Goal: Information Seeking & Learning: Find specific fact

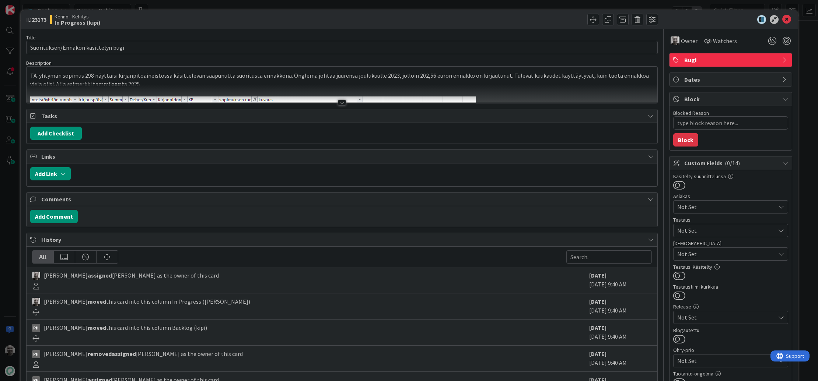
click at [341, 103] on div at bounding box center [342, 103] width 8 height 6
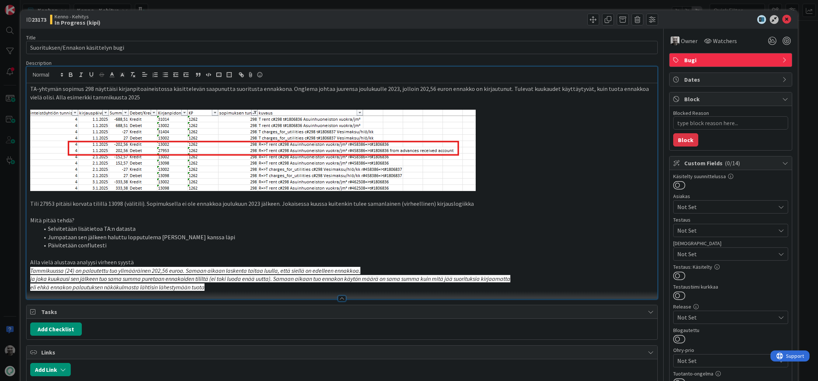
click at [200, 88] on p "TA-yhtymän sopimus 298 näyttäisi kirjanpitoaineistossa käsittelevän saapunutta …" at bounding box center [342, 93] width 624 height 17
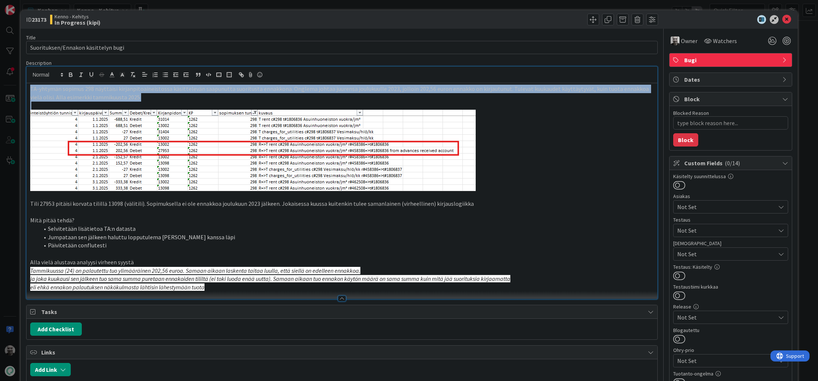
click at [200, 88] on p "TA-yhtymän sopimus 298 näyttäisi kirjanpitoaineistossa käsittelevän saapunutta …" at bounding box center [342, 93] width 624 height 17
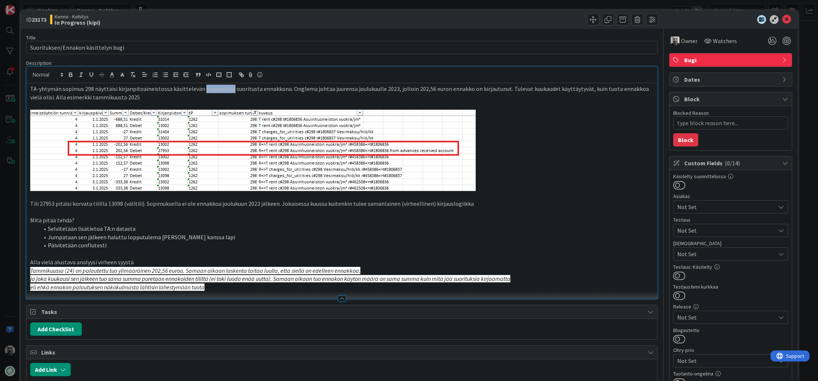
click at [200, 88] on p "TA-yhtymän sopimus 298 näyttäisi kirjanpitoaineistossa käsittelevän saapunutta …" at bounding box center [342, 93] width 624 height 17
click at [316, 89] on p "TA-yhtymän sopimus 298 näyttäisi kirjanpitoaineistossa käsittelevän saapunutta …" at bounding box center [342, 93] width 624 height 17
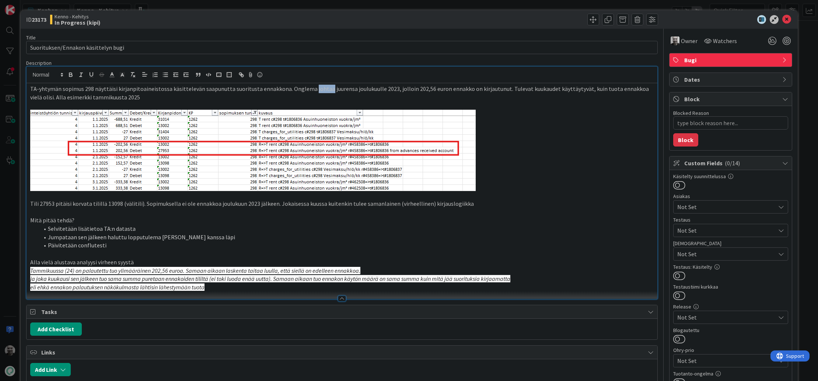
click at [316, 89] on p "TA-yhtymän sopimus 298 näyttäisi kirjanpitoaineistossa käsittelevän saapunutta …" at bounding box center [342, 93] width 624 height 17
click at [617, 89] on p "TA-yhtymän sopimus 298 näyttäisi kirjanpitoaineistossa käsittelevän saapunutta …" at bounding box center [342, 93] width 624 height 17
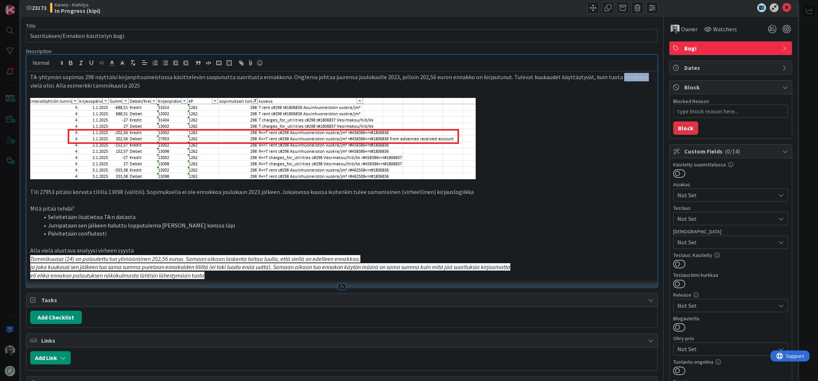
scroll to position [15, 0]
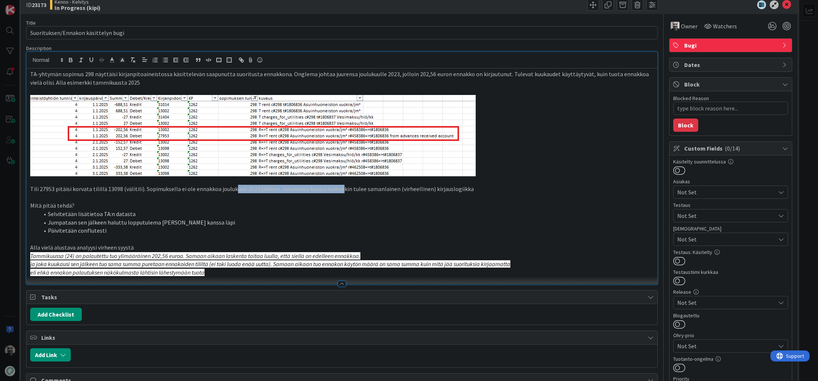
drag, startPoint x: 230, startPoint y: 191, endPoint x: 339, endPoint y: 186, distance: 108.8
click at [339, 186] on p "Tili 27953 pitäisi korvata tilillä 13098 (välitili). Sopimuksella ei ole ennakk…" at bounding box center [342, 189] width 624 height 8
click at [350, 187] on p "Tili 27953 pitäisi korvata tilillä 13098 (välitili). Sopimuksella ei ole ennakk…" at bounding box center [342, 189] width 624 height 8
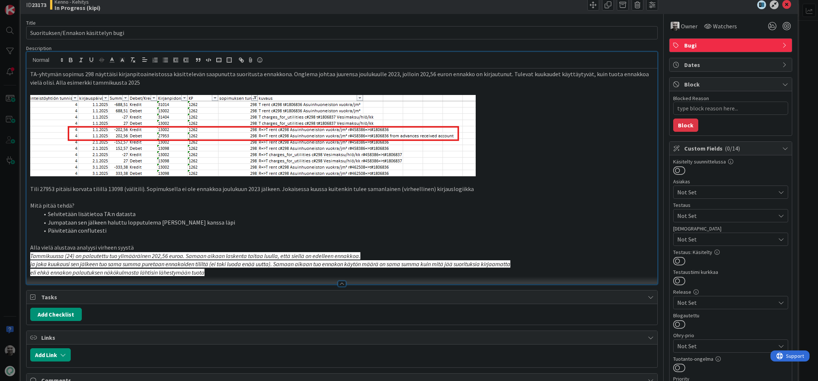
click at [140, 258] on em "Tammikuussa (24) on palautettu tuo ylimääräinen 202,56 euroa. Samaan aikaan las…" at bounding box center [195, 255] width 330 height 7
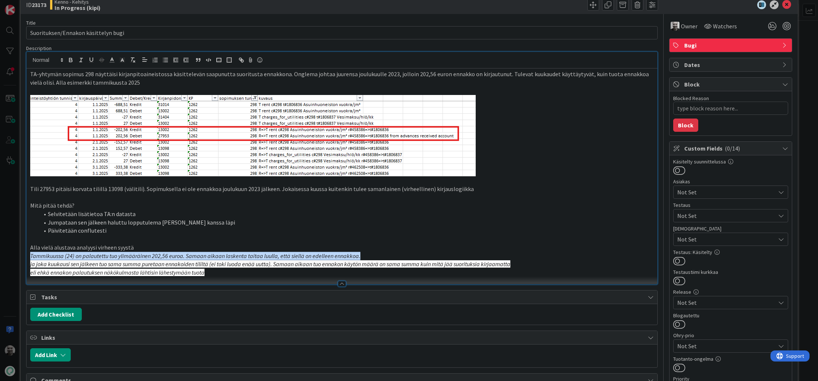
click at [140, 258] on em "Tammikuussa (24) on palautettu tuo ylimääräinen 202,56 euroa. Samaan aikaan las…" at bounding box center [195, 255] width 330 height 7
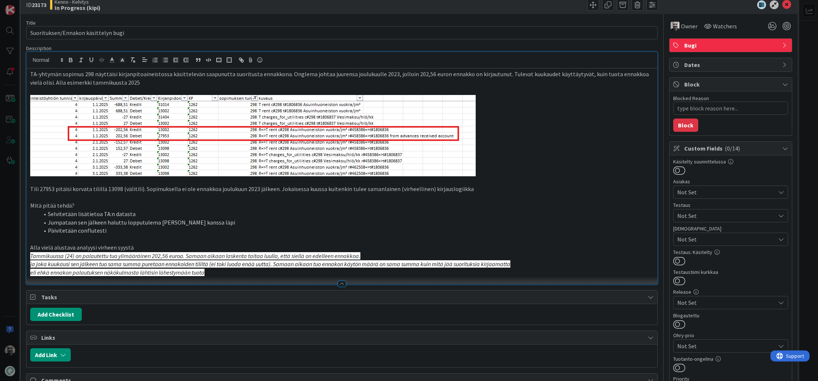
click at [140, 258] on em "Tammikuussa (24) on palautettu tuo ylimääräinen 202,56 euroa. Samaan aikaan las…" at bounding box center [195, 255] width 330 height 7
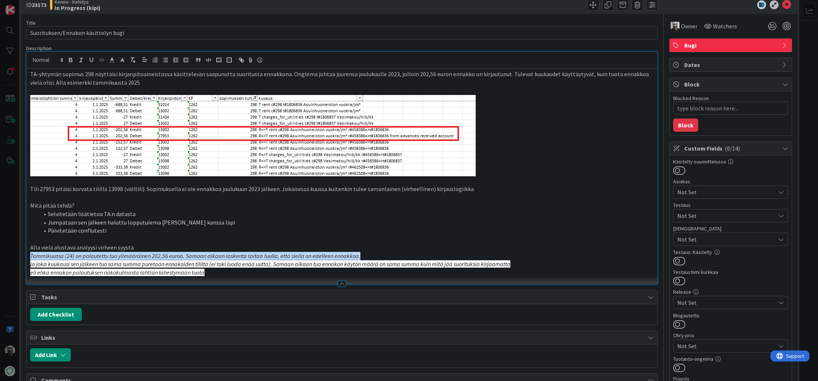
click at [140, 258] on em "Tammikuussa (24) on palautettu tuo ylimääräinen 202,56 euroa. Samaan aikaan las…" at bounding box center [195, 255] width 330 height 7
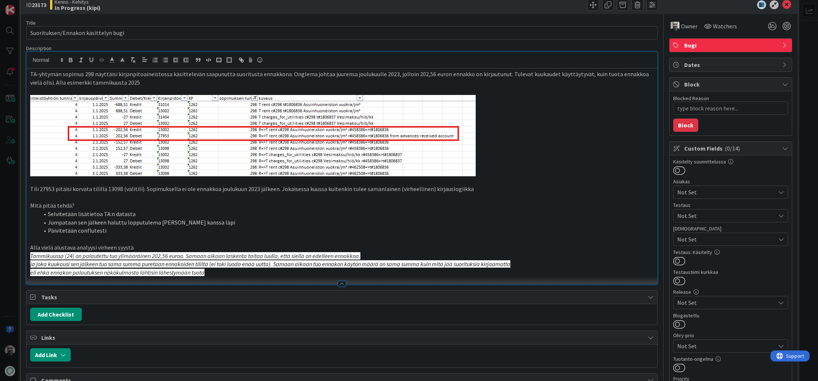
click at [128, 255] on em "Tammikuussa (24) on palautettu tuo ylimääräinen 202,56 euroa. Samaan aikaan las…" at bounding box center [195, 255] width 330 height 7
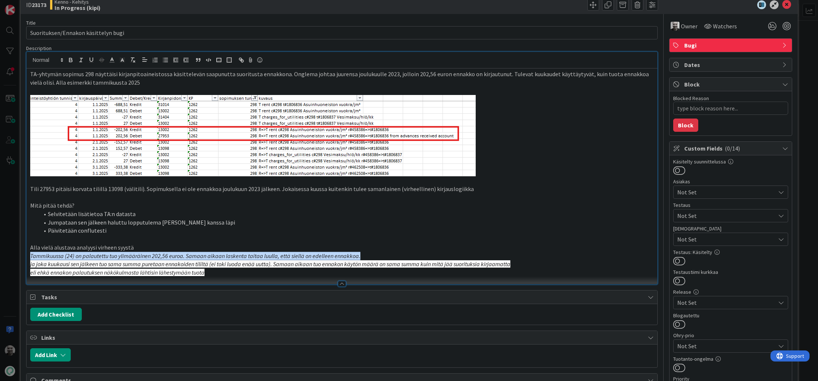
click at [128, 255] on em "Tammikuussa (24) on palautettu tuo ylimääräinen 202,56 euroa. Samaan aikaan las…" at bounding box center [195, 255] width 330 height 7
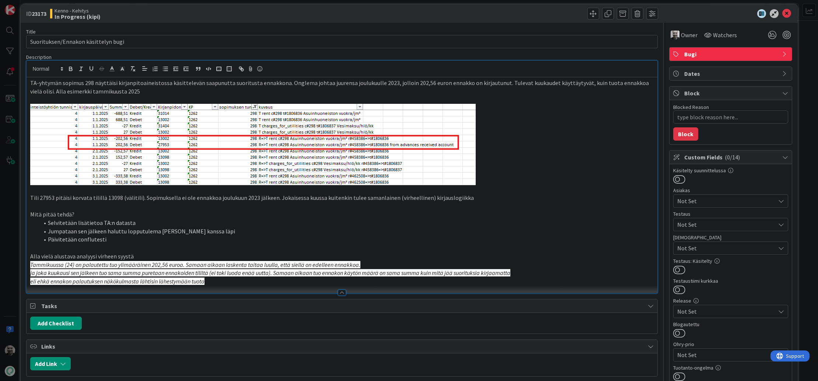
scroll to position [8, 0]
